Goal: Find specific page/section

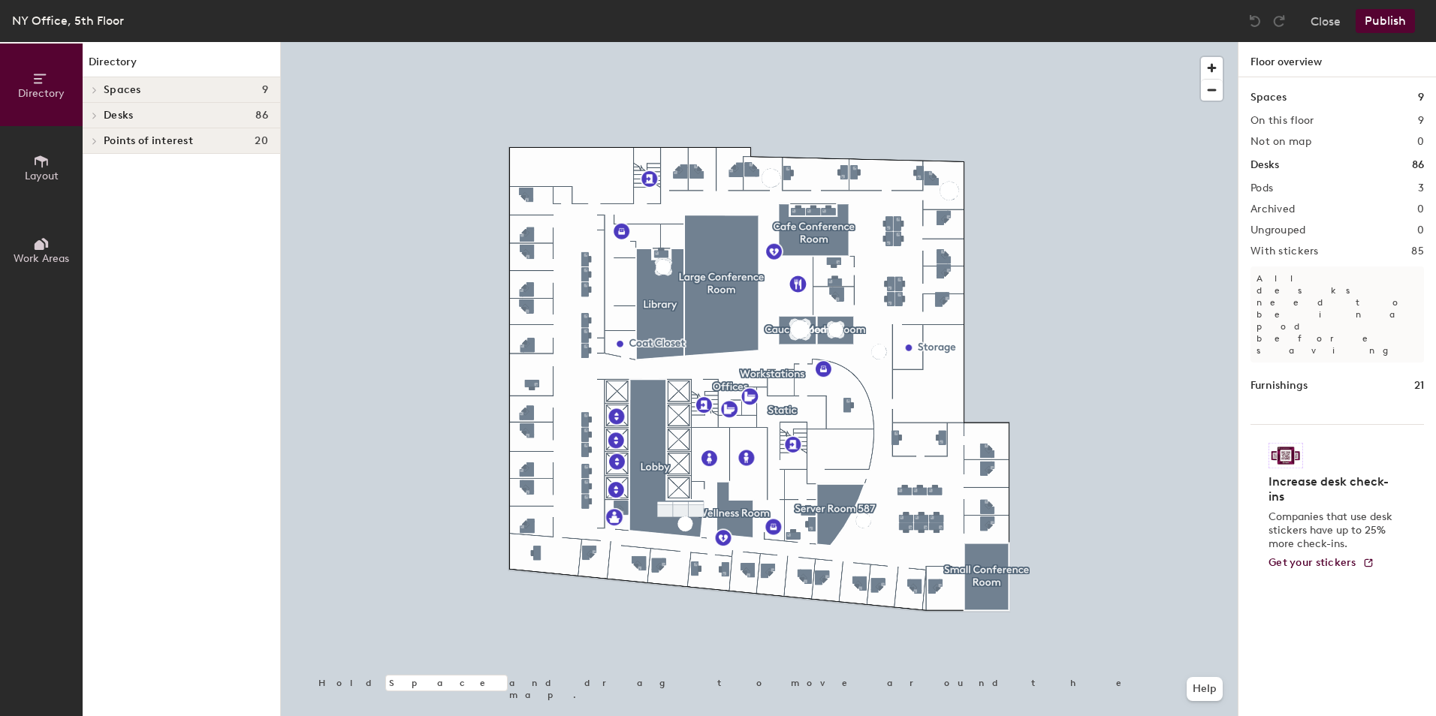
click at [101, 115] on div at bounding box center [94, 116] width 17 height 8
click at [102, 164] on div "Offices" at bounding box center [181, 167] width 197 height 26
click at [95, 167] on icon at bounding box center [94, 167] width 3 height 6
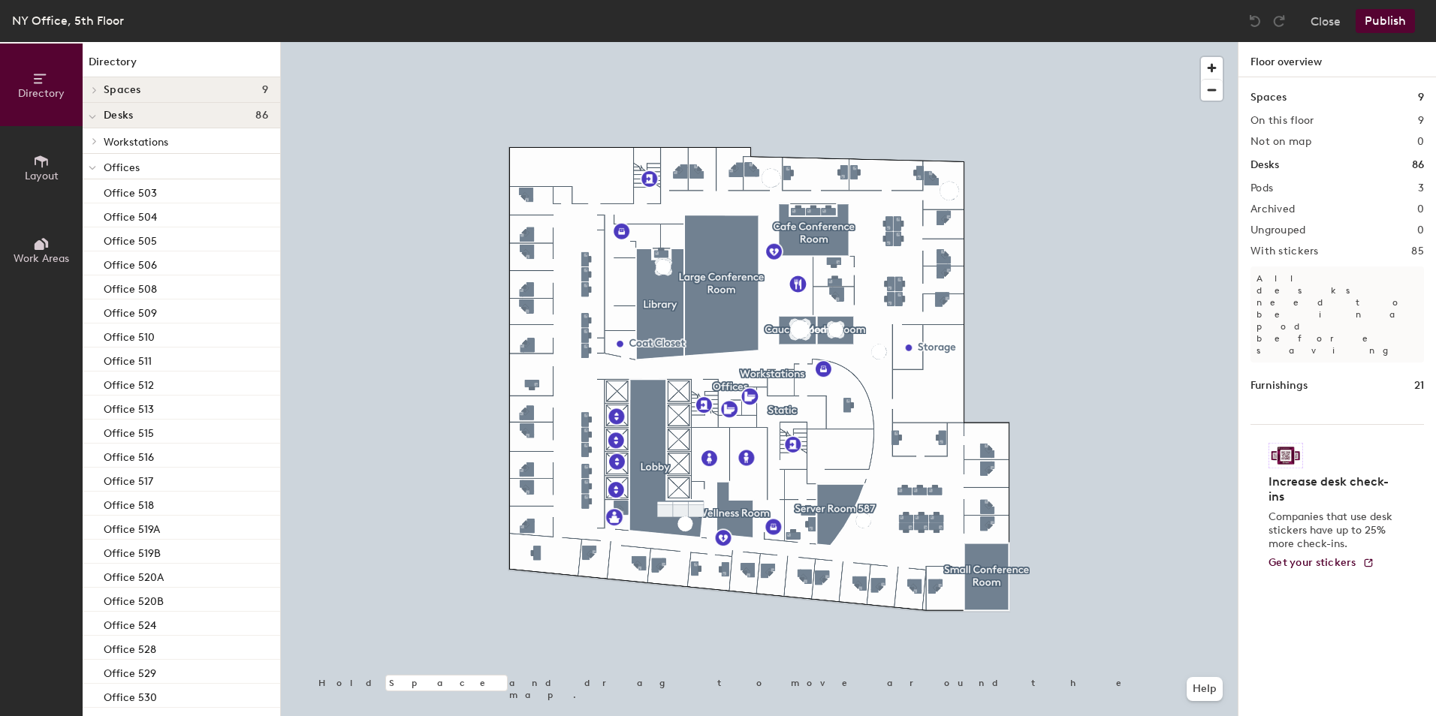
click at [92, 141] on icon at bounding box center [95, 141] width 6 height 8
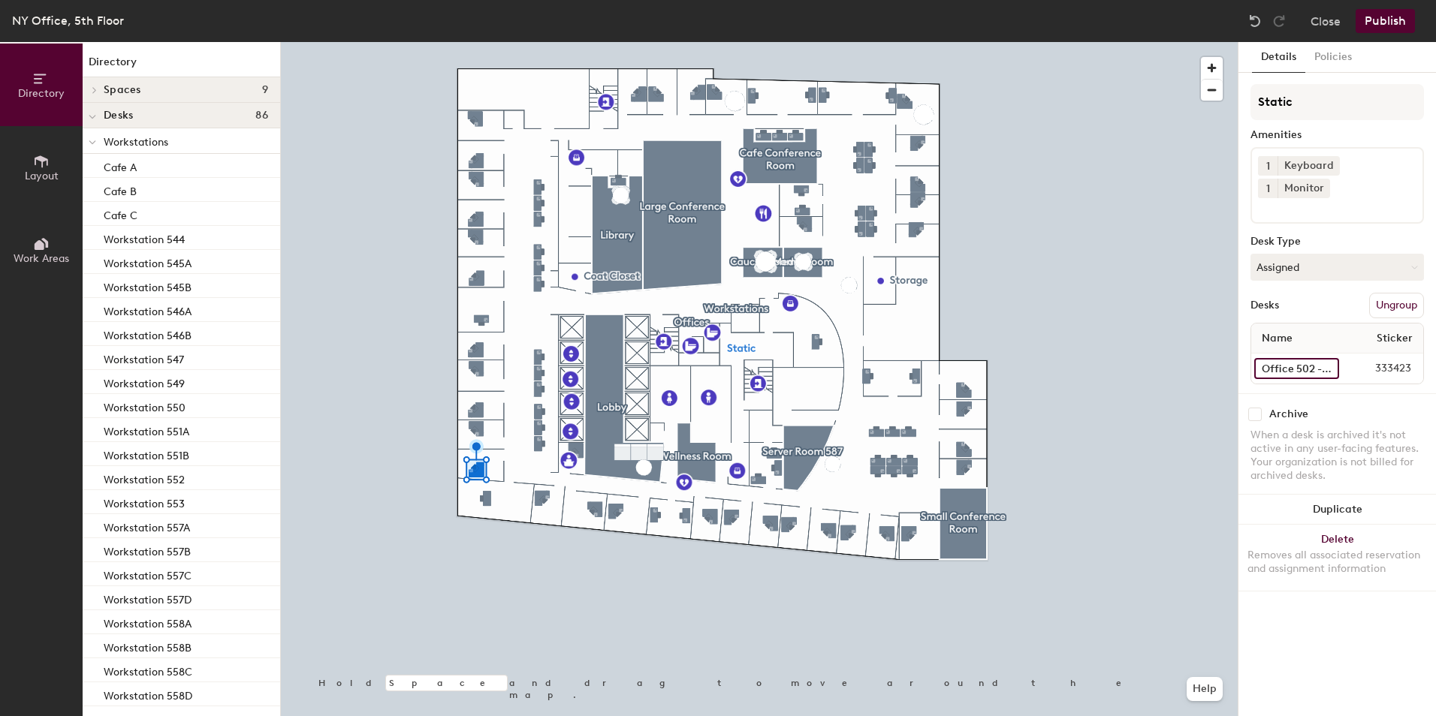
click at [1294, 358] on input "Office 502 - SLT" at bounding box center [1296, 368] width 85 height 21
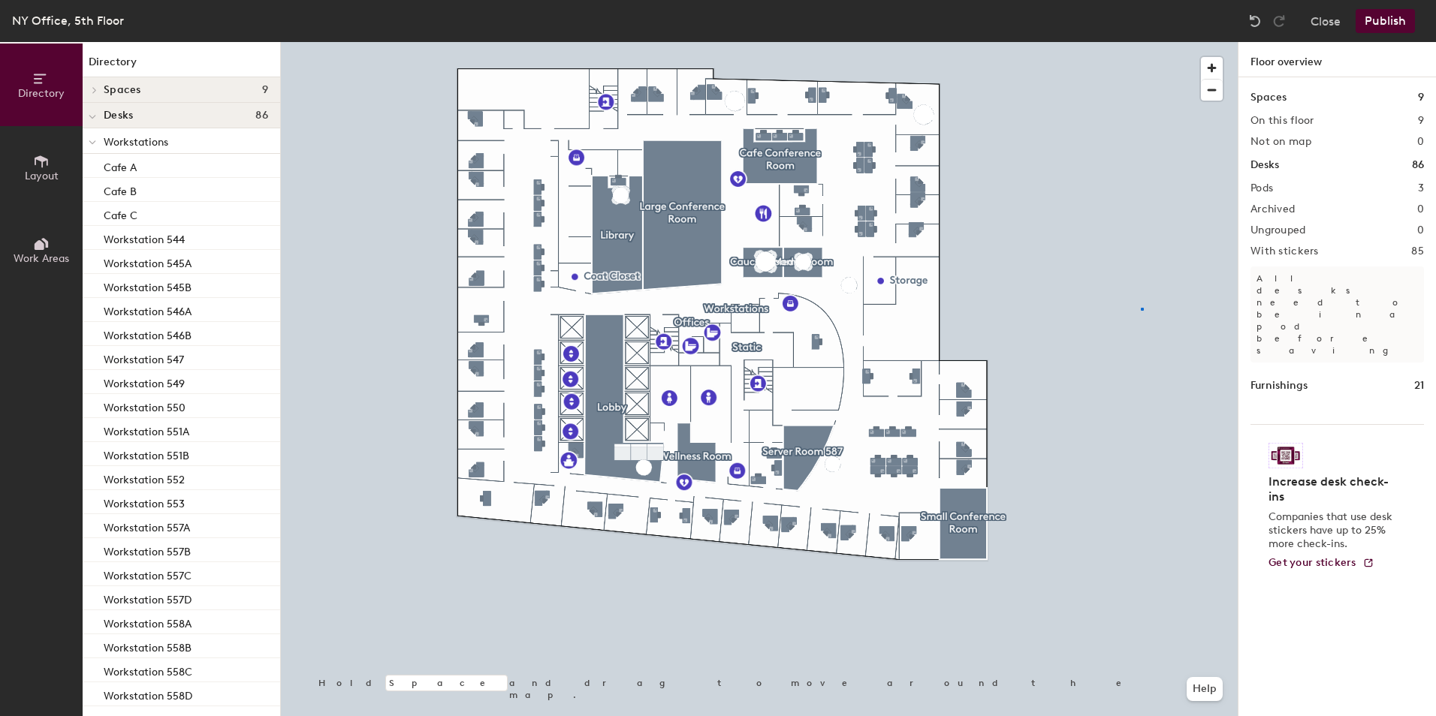
click at [1141, 42] on div at bounding box center [759, 42] width 957 height 0
